Goal: Find specific page/section: Find specific page/section

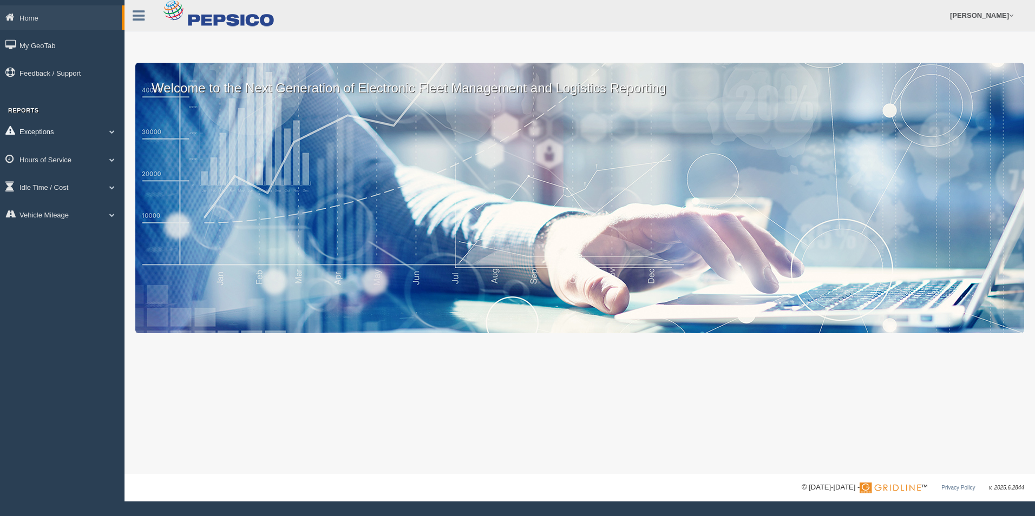
click at [68, 134] on link "Exceptions" at bounding box center [62, 131] width 124 height 24
click at [69, 239] on link "Hours of Service" at bounding box center [62, 236] width 124 height 24
click at [76, 187] on link "HOS Explanation Reports" at bounding box center [70, 184] width 102 height 19
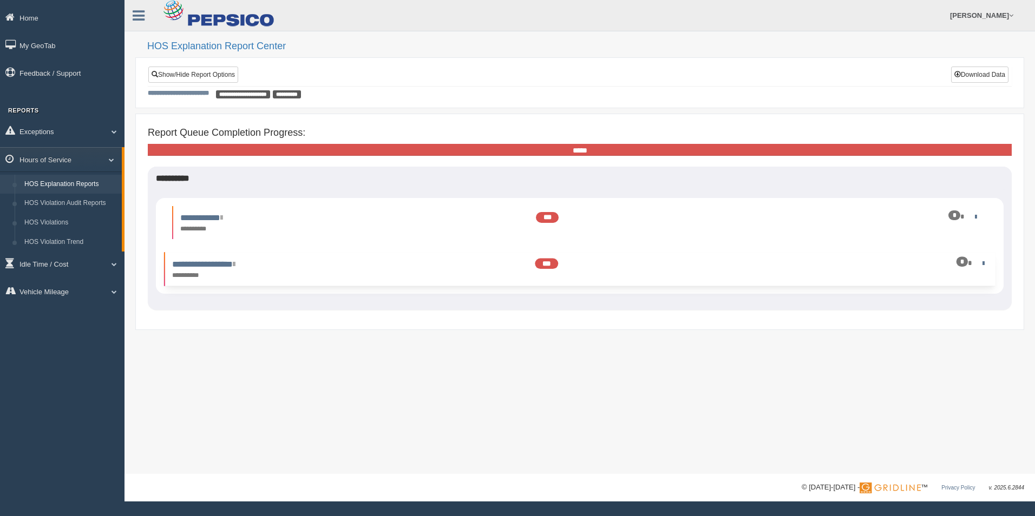
click at [987, 258] on div "*" at bounding box center [923, 263] width 137 height 10
